Goal: Use online tool/utility: Utilize a website feature to perform a specific function

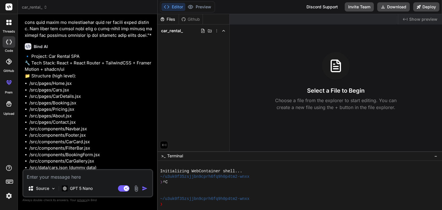
scroll to position [357, 0]
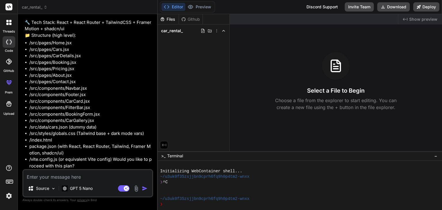
click at [174, 33] on span "car_rental_" at bounding box center [172, 31] width 22 height 6
click at [97, 173] on textarea at bounding box center [87, 175] width 129 height 10
type textarea "y"
type textarea "x"
type textarea "ye"
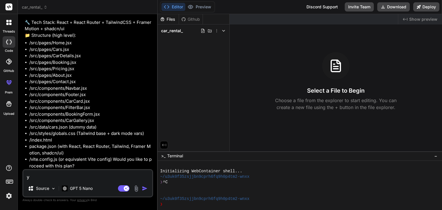
type textarea "x"
type textarea "yes"
type textarea "x"
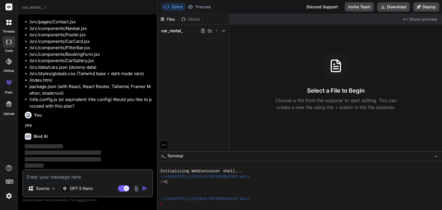
scroll to position [417, 0]
click at [12, 181] on icon at bounding box center [9, 181] width 8 height 8
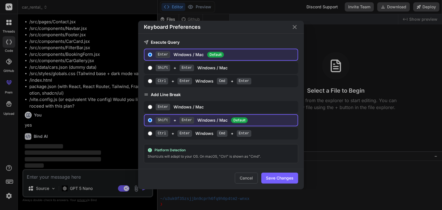
click at [295, 27] on icon "Close" at bounding box center [294, 27] width 7 height 7
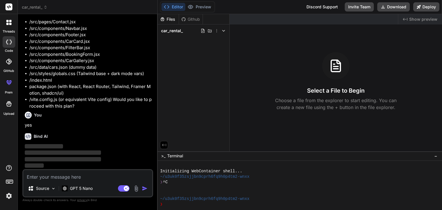
click at [284, 37] on div "Created with Pixso. Show preview Select a File to Begin Choose a file from the …" at bounding box center [336, 82] width 212 height 137
click at [10, 185] on icon at bounding box center [9, 181] width 8 height 8
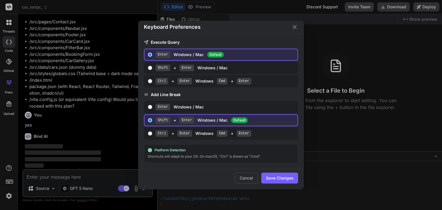
click at [165, 58] on span "Enter" at bounding box center [163, 55] width 14 height 6
click at [152, 57] on input "Enter Windows / Mac Default" at bounding box center [150, 54] width 4 height 5
click at [176, 84] on div "Ctrl + Enter Windows Cmd + Enter" at bounding box center [226, 81] width 140 height 6
click at [152, 83] on input "Ctrl + Enter Windows Cmd + Enter" at bounding box center [150, 81] width 4 height 5
radio input "true"
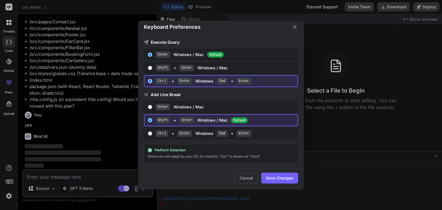
click at [166, 58] on span "Enter" at bounding box center [163, 55] width 14 height 6
click at [152, 57] on input "Enter Windows / Mac Default" at bounding box center [150, 54] width 4 height 5
radio input "true"
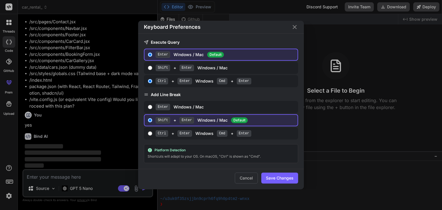
click at [297, 26] on icon "Close" at bounding box center [294, 27] width 7 height 7
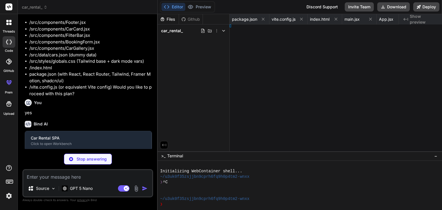
type textarea "x"
type textarea "ng;"
type textarea "x"
type textarea ";"
type textarea "x"
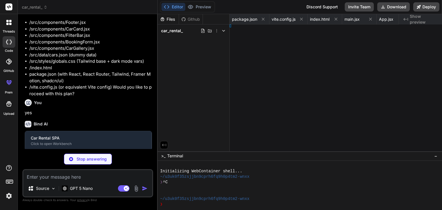
type textarea "Contact;"
type textarea "x"
type textarea ";"
type textarea "x"
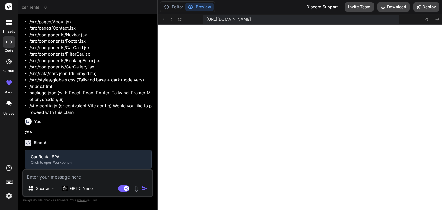
type textarea "<CarCard key={[DOMAIN_NAME]} car={car} /> ))} </div> </section> </div> ); } exp…"
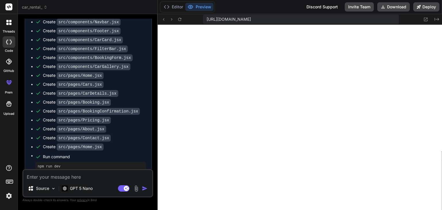
scroll to position [636, 0]
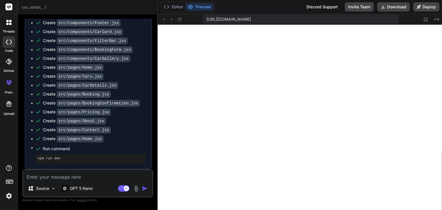
click at [54, 159] on pre "npm run dev" at bounding box center [91, 158] width 106 height 5
click at [71, 176] on textarea at bounding box center [87, 175] width 129 height 10
click at [202, 4] on button "Preview" at bounding box center [199, 7] width 28 height 8
click at [173, 7] on button "Editor" at bounding box center [174, 7] width 24 height 8
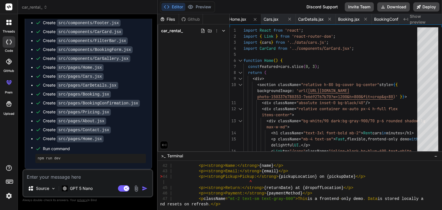
scroll to position [1531, 0]
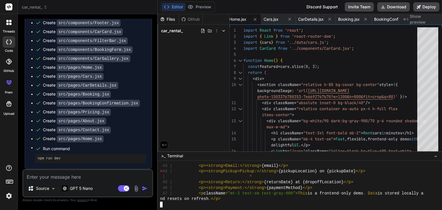
click at [240, 200] on div "nd resets on refresh .</p>" at bounding box center [296, 198] width 273 height 5
click at [205, 9] on button "Preview" at bounding box center [199, 7] width 28 height 8
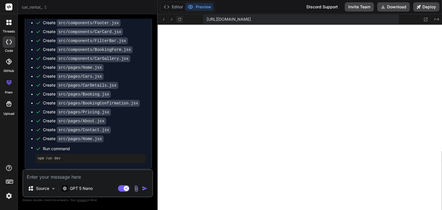
click at [180, 20] on icon at bounding box center [179, 19] width 5 height 5
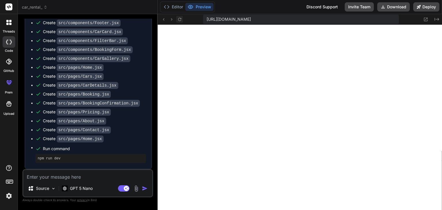
click at [180, 20] on icon at bounding box center [179, 19] width 5 height 5
click at [55, 166] on div "Create package.json Create vite.config.js Create index.html Create src/main.jsx…" at bounding box center [88, 56] width 127 height 226
click at [68, 177] on textarea at bounding box center [87, 175] width 129 height 10
click at [56, 161] on div "npm run dev" at bounding box center [90, 158] width 111 height 9
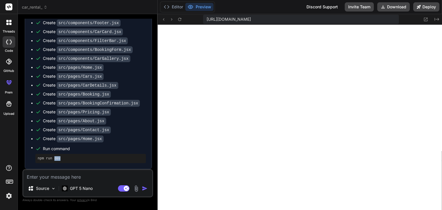
drag, startPoint x: 56, startPoint y: 161, endPoint x: 49, endPoint y: 181, distance: 21.1
click at [49, 181] on div "You Bind AI 🔹 Project: Car Rental SPA 🔧 Tech Stack: React + React Router + Tail…" at bounding box center [87, 114] width 131 height 191
click at [49, 181] on div "Source GPT 5 Nano Agent Mode. When this toggle is activated, AI automatically m…" at bounding box center [87, 183] width 131 height 28
click at [46, 180] on textarea at bounding box center [87, 175] width 129 height 10
type textarea "n"
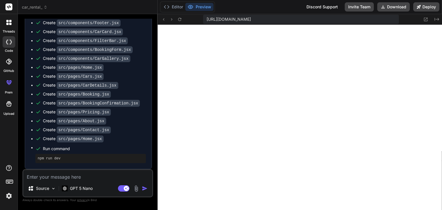
type textarea "x"
type textarea "np"
type textarea "x"
type textarea "npm"
type textarea "x"
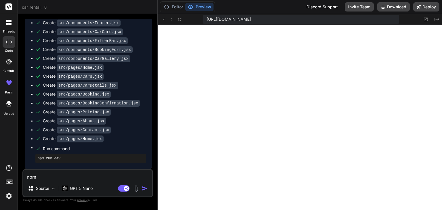
type textarea "npm"
type textarea "x"
type textarea "npm r"
type textarea "x"
type textarea "npm ru"
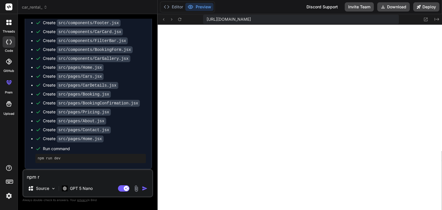
type textarea "x"
type textarea "npm run"
type textarea "x"
type textarea "npm run"
type textarea "x"
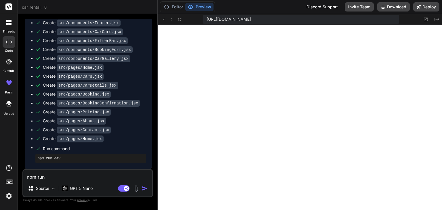
type textarea "npm run d"
type textarea "x"
type textarea "npm run de"
type textarea "x"
type textarea "npm run dev"
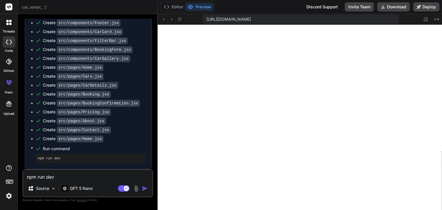
type textarea "x"
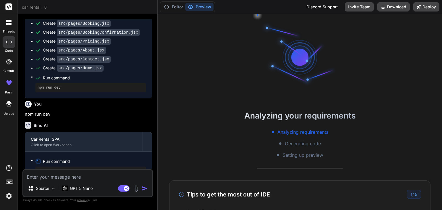
scroll to position [1591, 0]
type textarea "x"
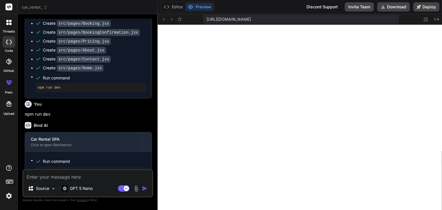
scroll to position [740, 0]
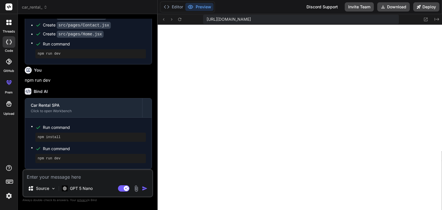
click at [52, 136] on pre "npm install" at bounding box center [91, 137] width 106 height 5
copy ul "npm install"
click at [47, 179] on textarea at bounding box center [87, 175] width 129 height 10
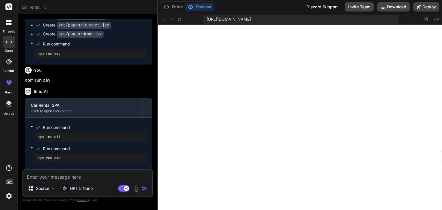
paste textarea "npm install"
type textarea "npm install"
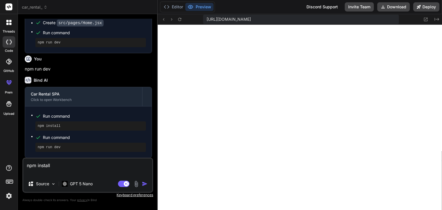
type textarea "x"
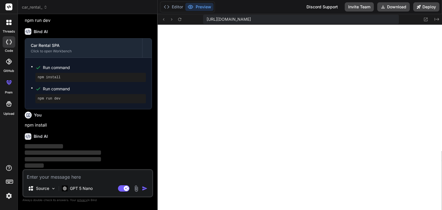
scroll to position [800, 0]
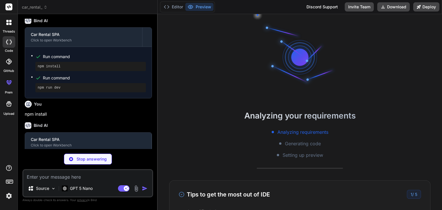
type textarea "x"
type textarea "} }"
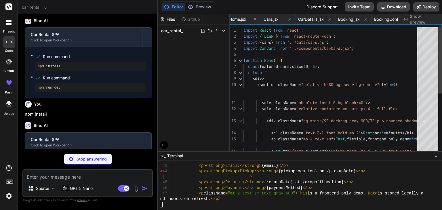
type textarea "x"
type textarea "</main> <Footer /> </Router> ); } export default App;"
type textarea "x"
type textarea "/* Minimal container utility if Tailwind isn't purging in this environment; rel…"
type textarea "x"
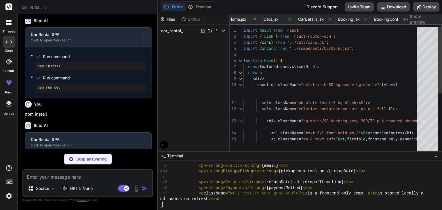
type textarea "module.exports = { content: ["./index.html", "./src/**/*.{js,jsx,ts,tsx}"], dar…"
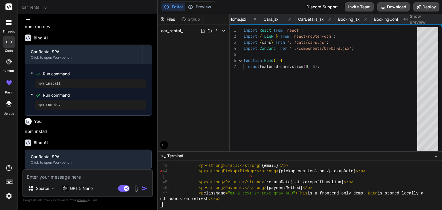
type textarea "x"
type textarea "module.exports = { content: ["./index.html", "./src/**/*.{js,jsx,ts,tsx}"], dar…"
